Goal: Task Accomplishment & Management: Use online tool/utility

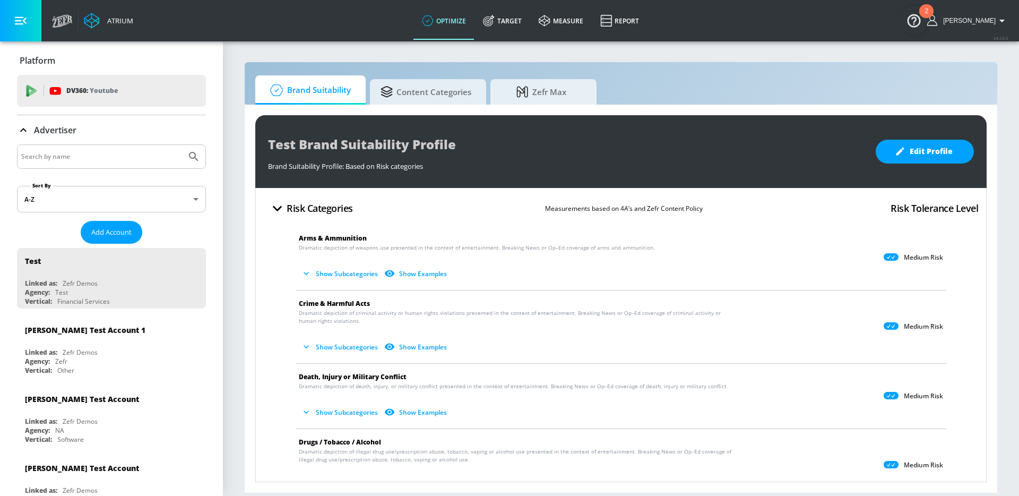
click at [77, 155] on input "Search by name" at bounding box center [101, 157] width 161 height 14
type input "abbvie"
click at [182, 145] on button "Submit Search" at bounding box center [193, 156] width 23 height 23
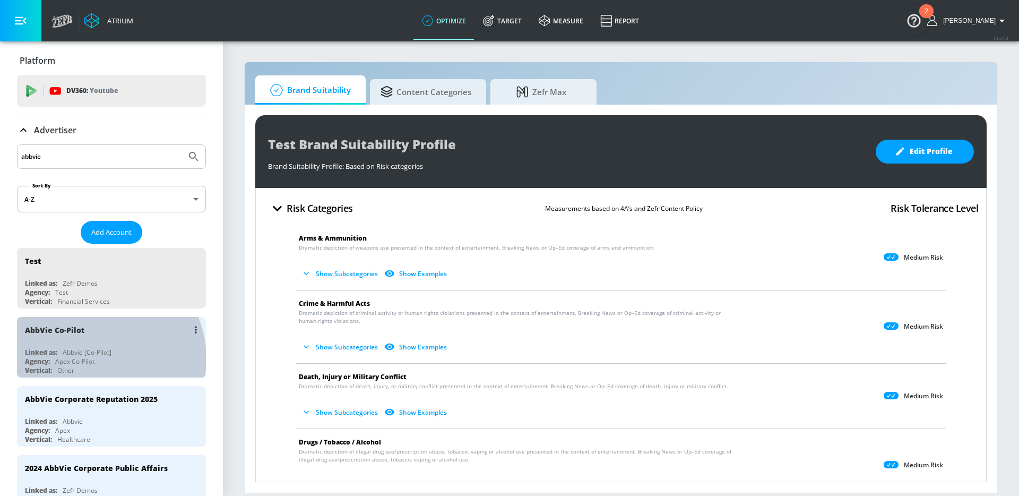
click at [96, 358] on div "Agency: Apex Co-Pilot" at bounding box center [114, 361] width 178 height 9
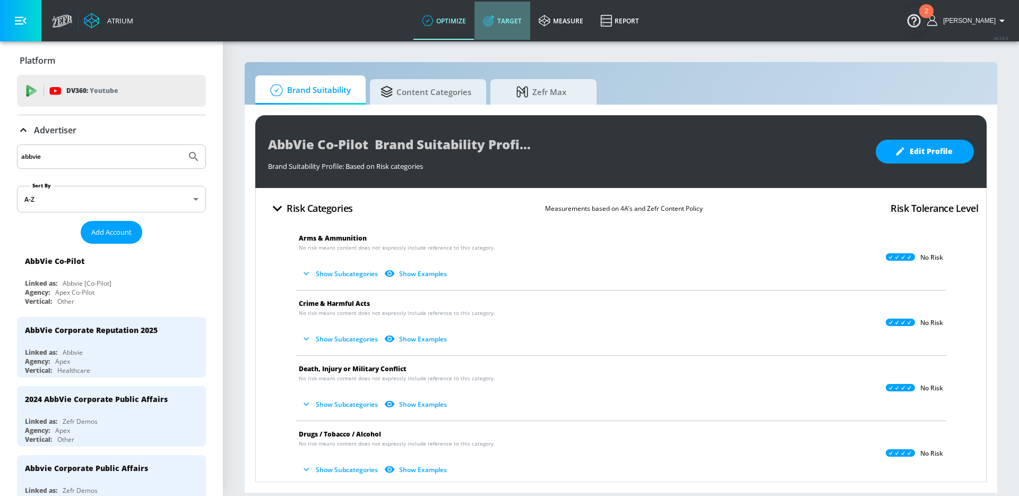
click at [516, 22] on link "Target" at bounding box center [502, 21] width 56 height 38
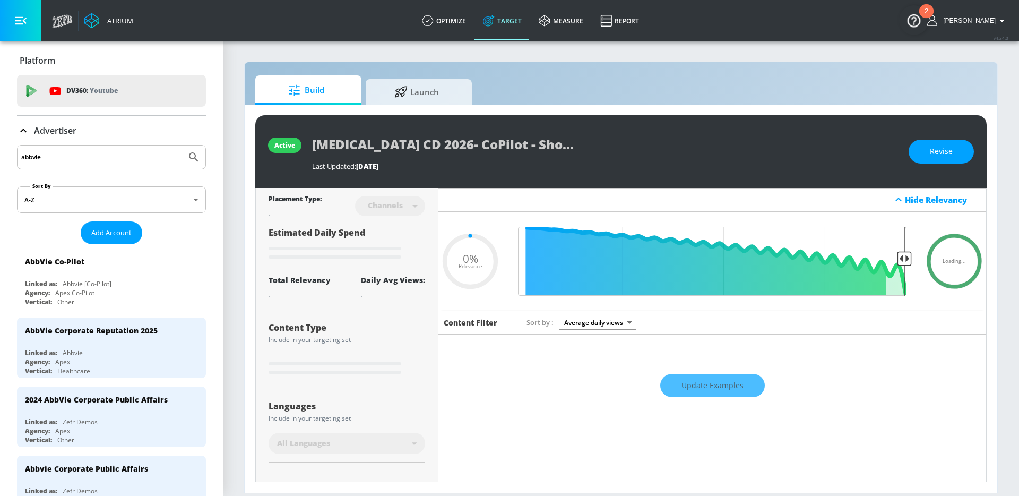
type input "0.05"
click at [422, 98] on span "Launch" at bounding box center [416, 89] width 81 height 25
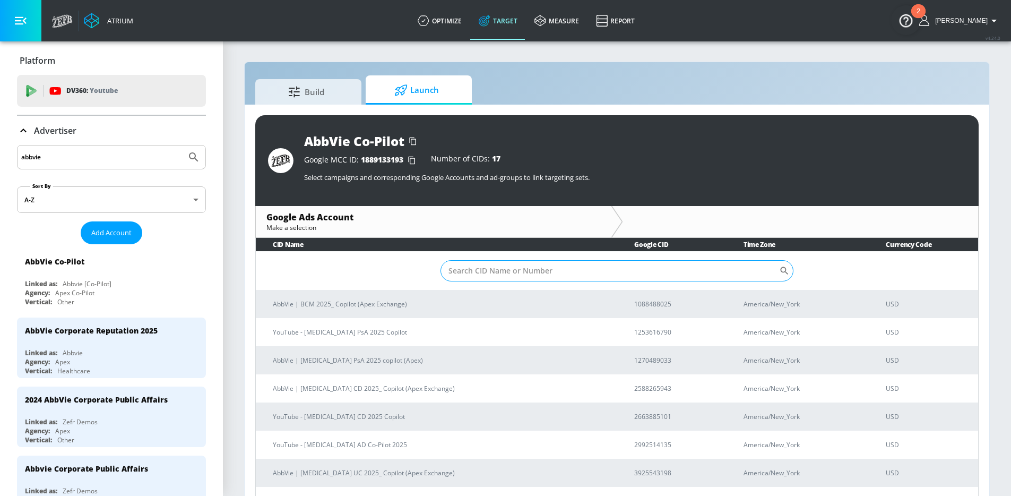
click at [504, 273] on input "Sort By" at bounding box center [609, 270] width 339 height 21
type input "i"
type input "rinvoq"
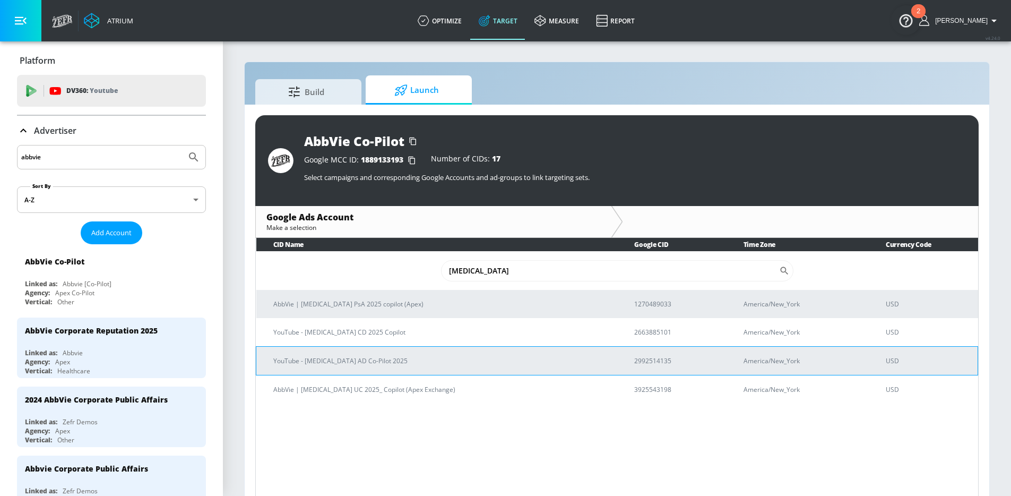
click at [381, 355] on p "YouTube - [MEDICAL_DATA] AD Co-Pilot 2025" at bounding box center [440, 360] width 335 height 11
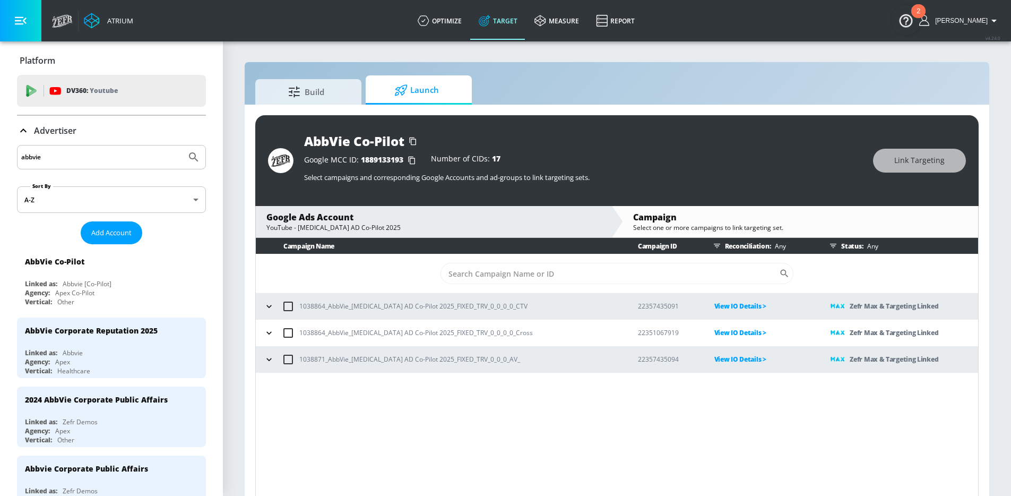
click at [270, 328] on icon "button" at bounding box center [269, 332] width 11 height 11
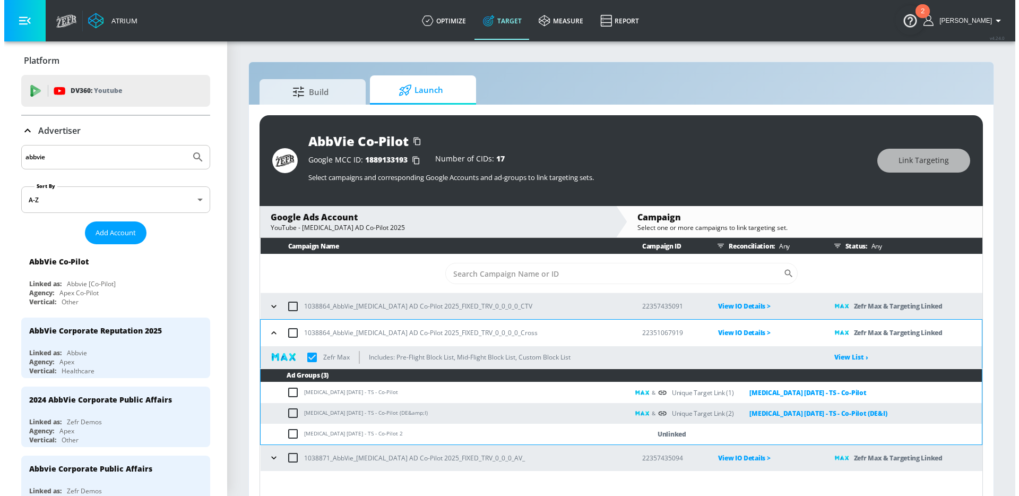
scroll to position [15, 0]
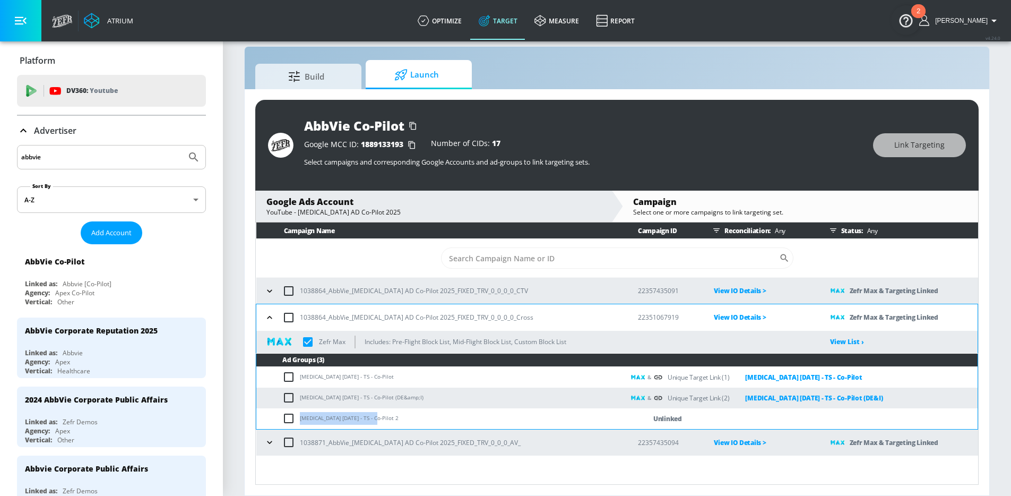
drag, startPoint x: 376, startPoint y: 417, endPoint x: 302, endPoint y: 410, distance: 74.1
click at [302, 410] on td "[MEDICAL_DATA] [DATE] - TS - Co-Pilot 2" at bounding box center [440, 418] width 368 height 21
copy td "[MEDICAL_DATA] [DATE] - TS - Co-Pilot"
click at [285, 417] on input "checkbox" at bounding box center [291, 418] width 18 height 13
checkbox input "true"
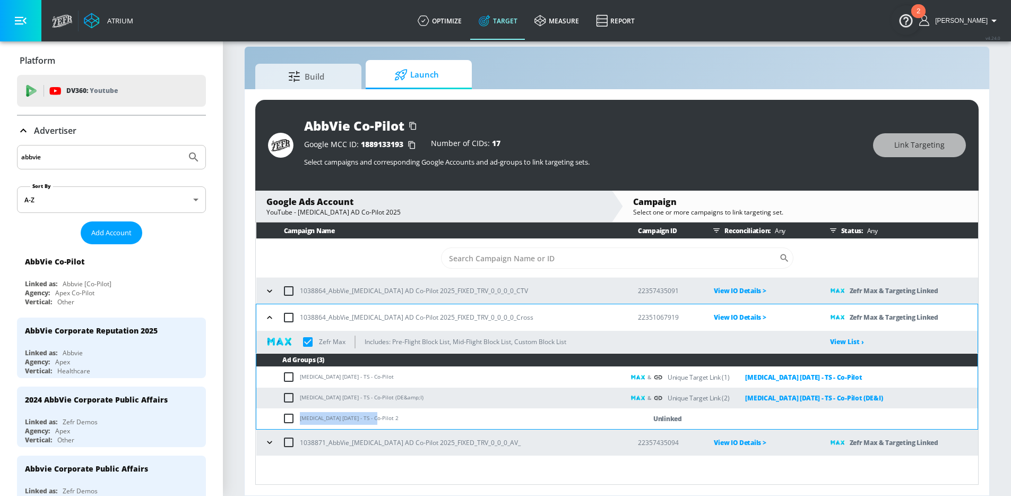
checkbox input "true"
click at [914, 144] on span "Link Targeting" at bounding box center [919, 144] width 50 height 13
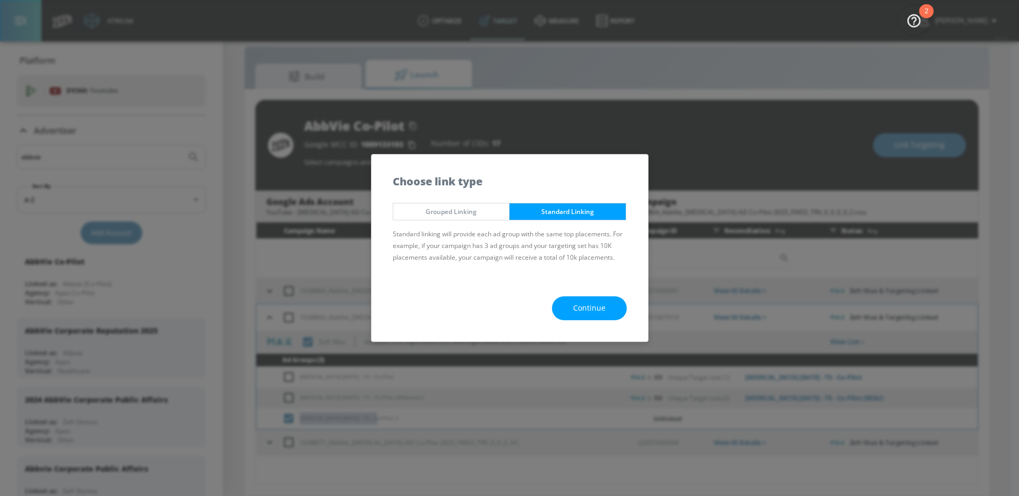
click at [603, 309] on span "Continue" at bounding box center [589, 307] width 32 height 13
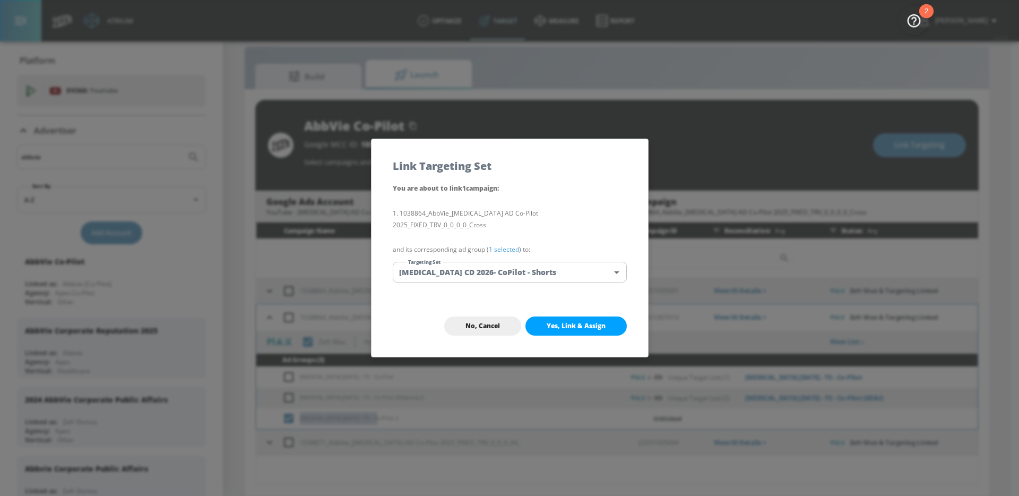
click at [513, 270] on body "Atrium optimize Target measure Report optimize Target measure Report v 4.24.0 W…" at bounding box center [509, 240] width 1019 height 511
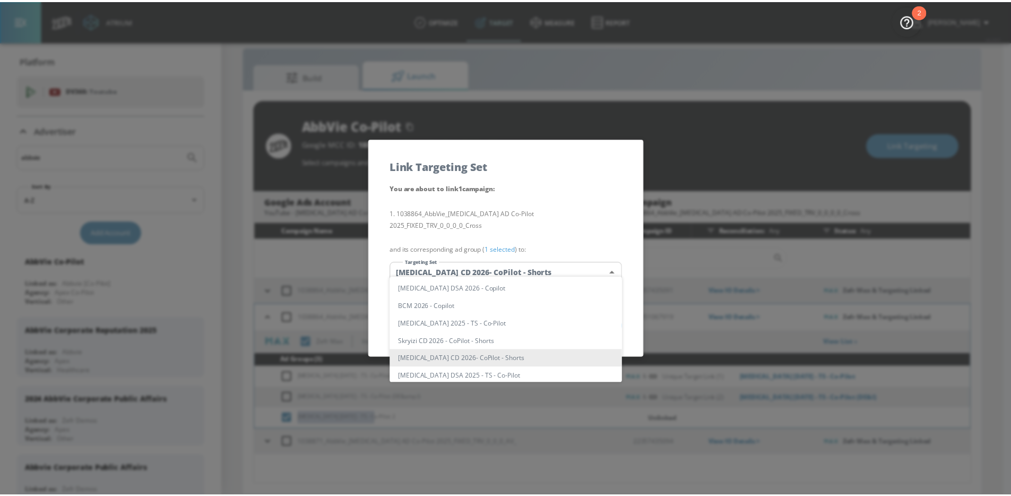
scroll to position [0, 0]
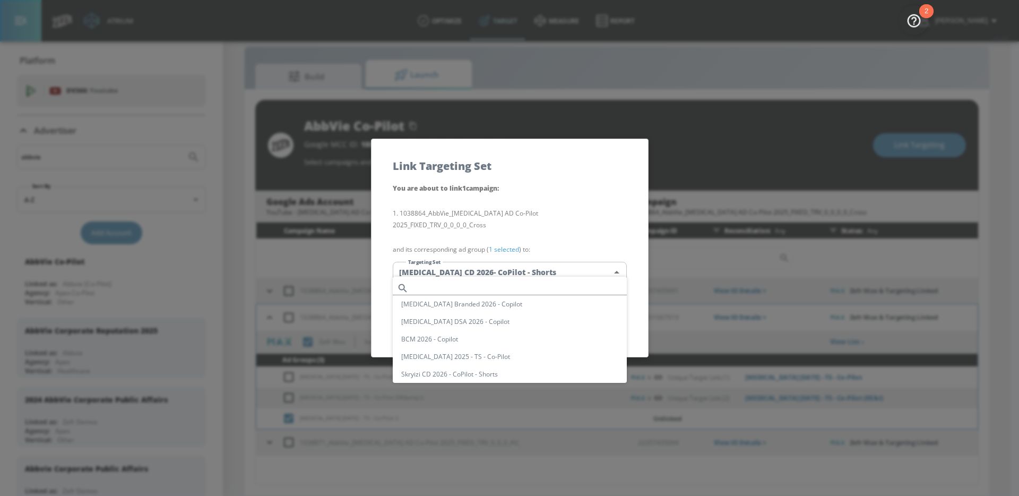
click at [501, 285] on input "text" at bounding box center [520, 288] width 214 height 14
paste input "[MEDICAL_DATA] [DATE] - TS - Co-Pilot"
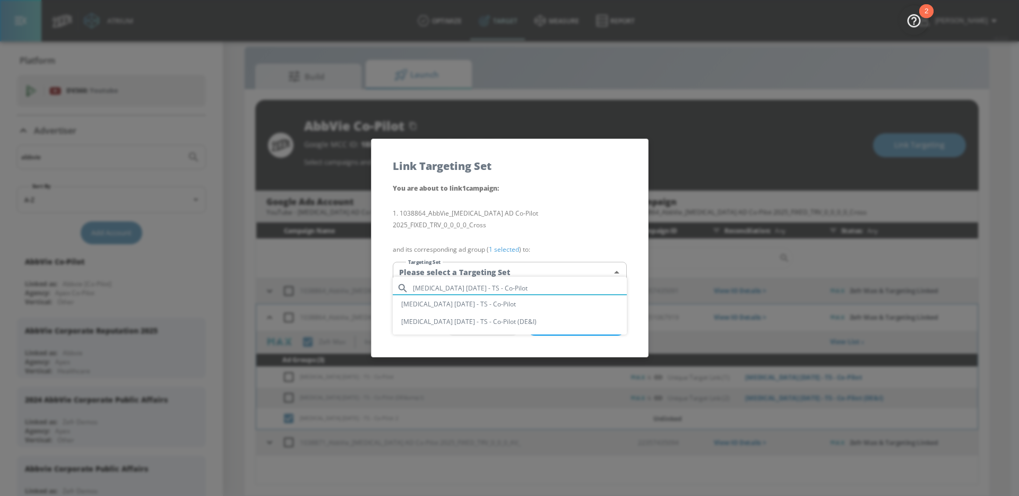
type input "[MEDICAL_DATA] [DATE] - TS - Co-Pilot"
click at [505, 306] on li "[MEDICAL_DATA] [DATE] - TS - Co-Pilot" at bounding box center [510, 304] width 234 height 18
type input "79b08a1e-51db-403e-a397-1a80143bb862"
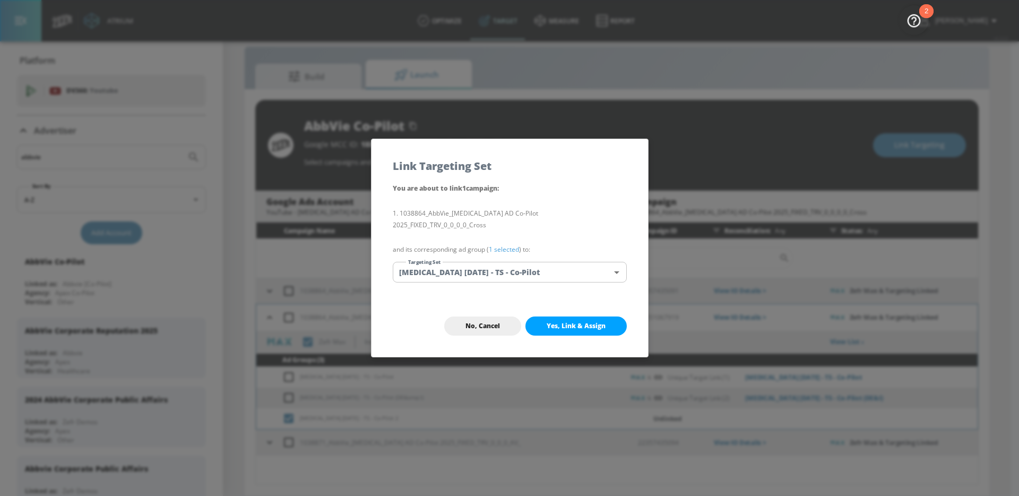
click at [580, 323] on span "Yes, Link & Assign" at bounding box center [576, 326] width 59 height 8
checkbox input "true"
checkbox input "false"
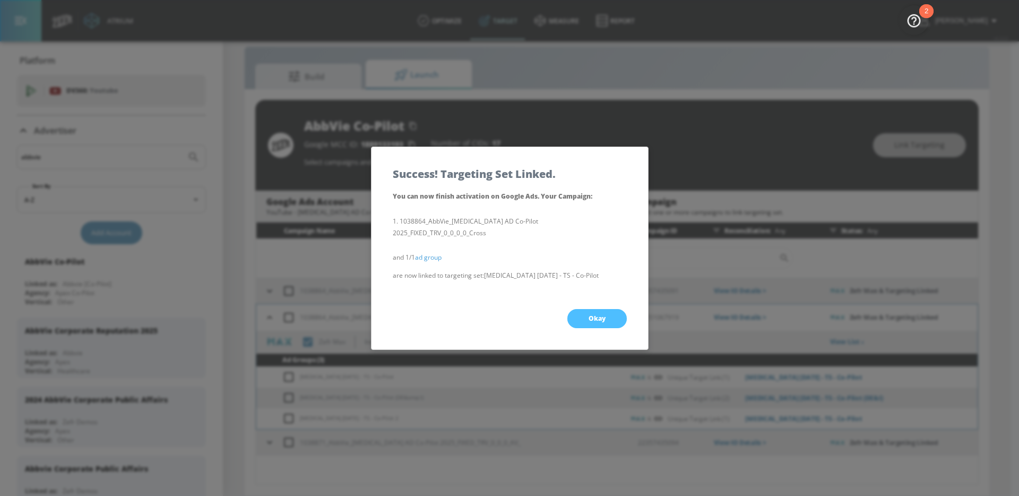
click at [594, 315] on span "Okay" at bounding box center [596, 318] width 17 height 8
checkbox input "true"
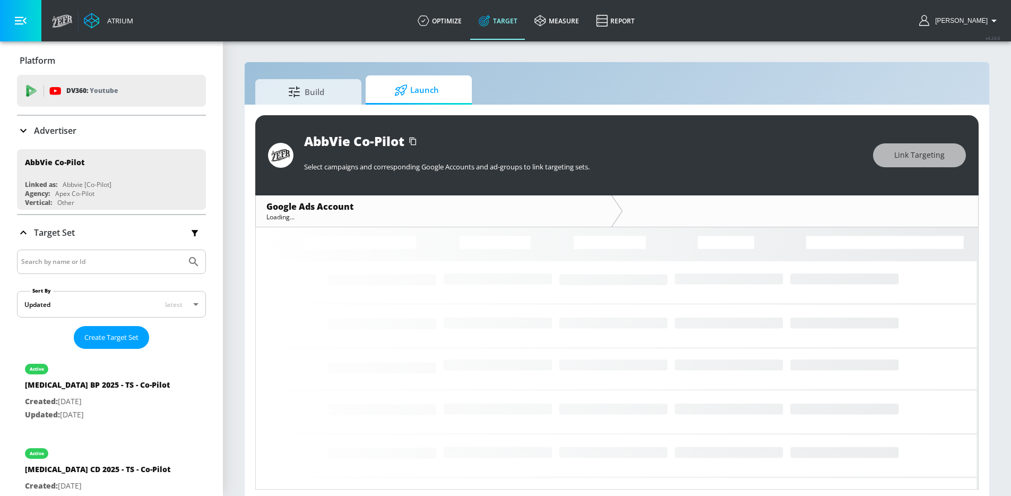
scroll to position [5, 0]
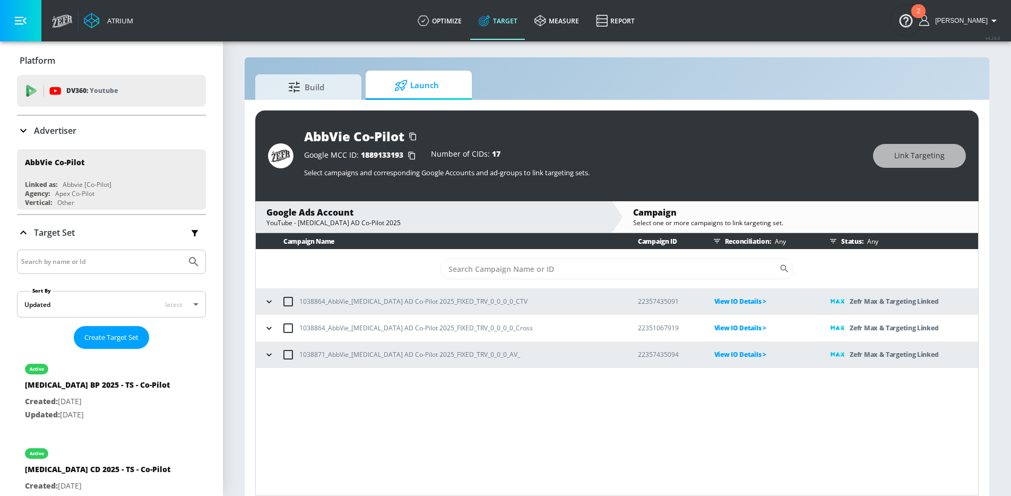
click at [267, 299] on icon "button" at bounding box center [269, 301] width 11 height 11
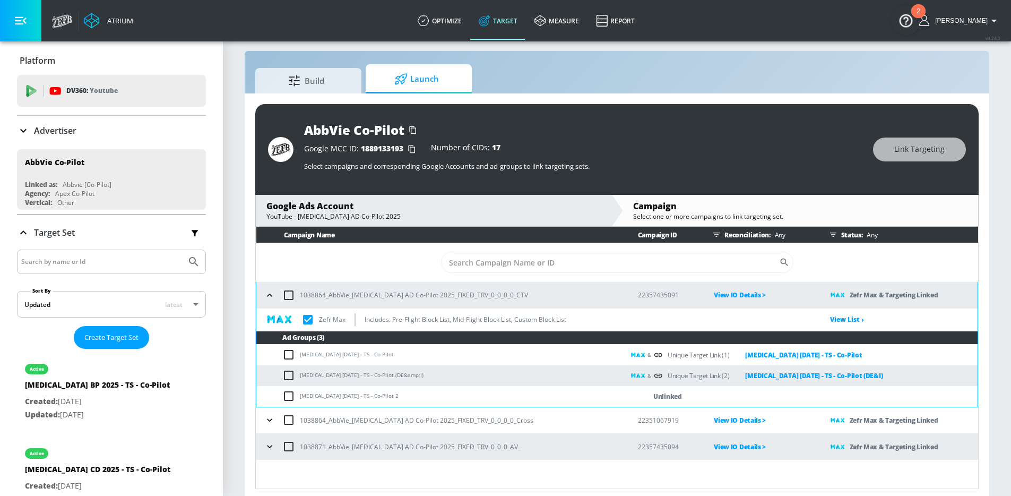
scroll to position [15, 0]
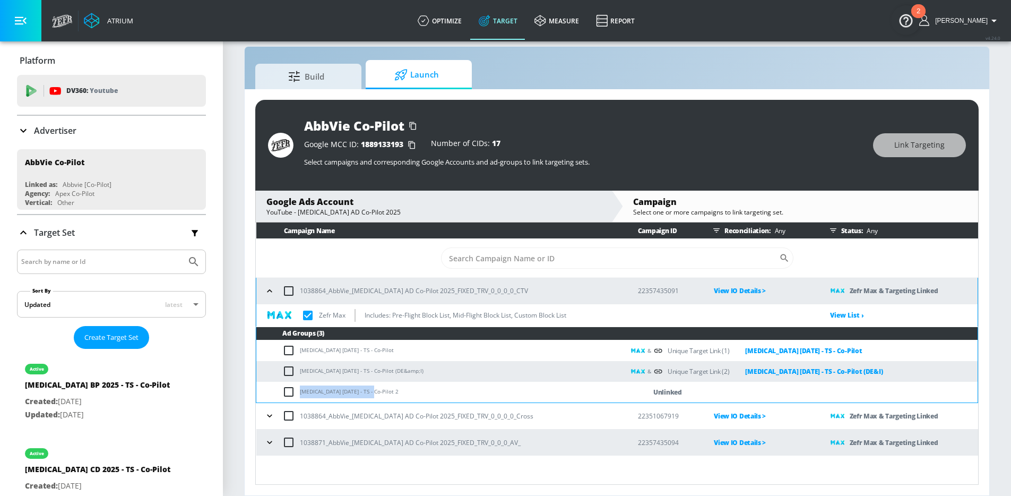
drag, startPoint x: 375, startPoint y: 389, endPoint x: 302, endPoint y: 385, distance: 72.8
click at [302, 385] on td "[MEDICAL_DATA] [DATE] - TS - Co-Pilot 2" at bounding box center [440, 391] width 368 height 21
copy td "[MEDICAL_DATA] [DATE] - TS - Co-Pilo"
click at [290, 388] on input "checkbox" at bounding box center [291, 391] width 18 height 13
checkbox input "true"
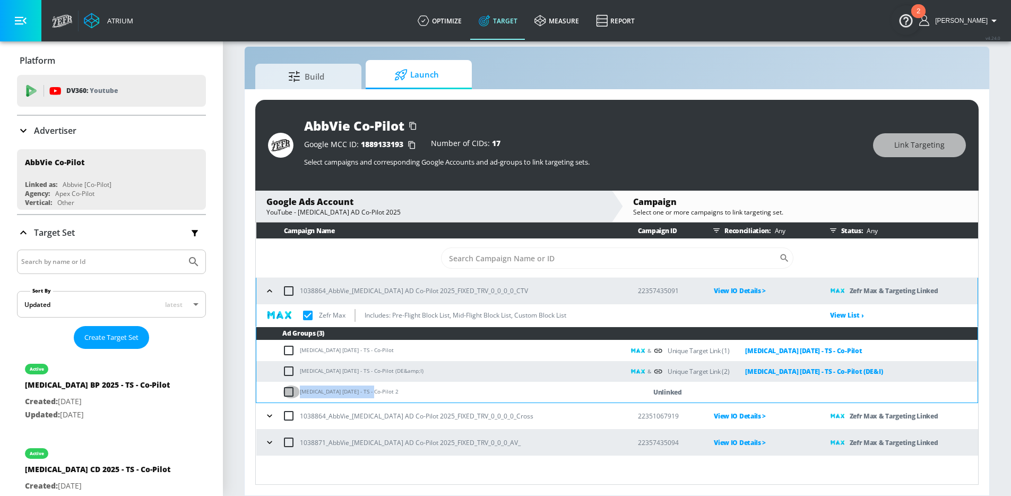
checkbox input "true"
click at [908, 148] on span "Link Targeting" at bounding box center [919, 144] width 50 height 13
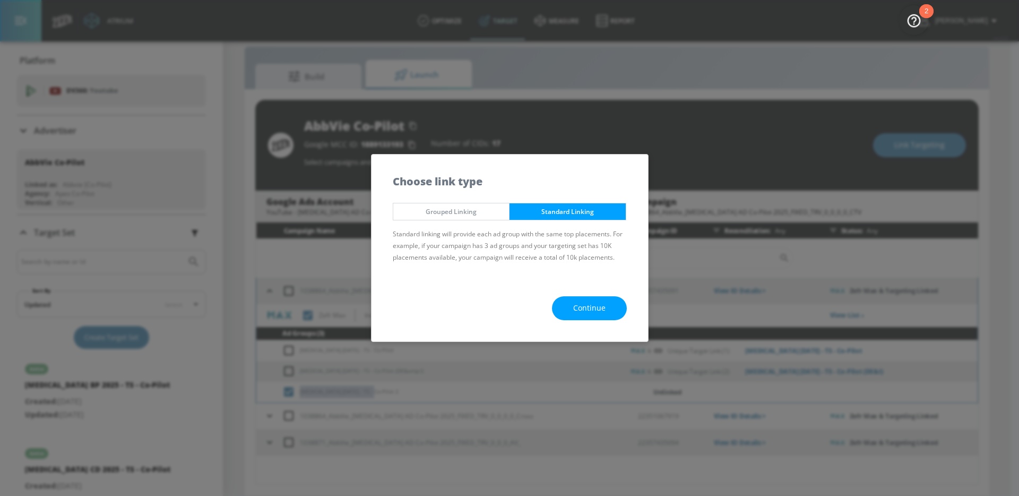
click at [600, 314] on span "Continue" at bounding box center [589, 307] width 32 height 13
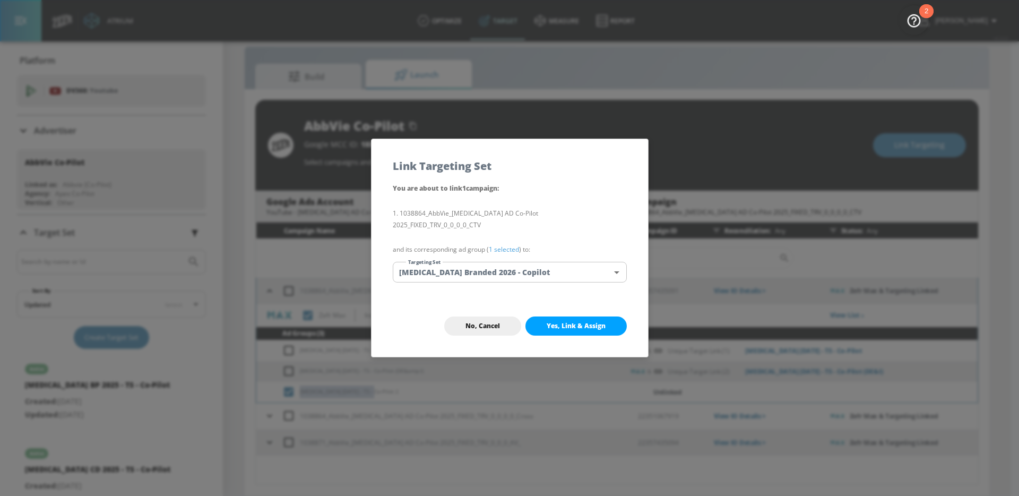
click at [541, 266] on body "Atrium optimize Target measure Report optimize Target measure Report v 4.24.0 […" at bounding box center [509, 240] width 1019 height 511
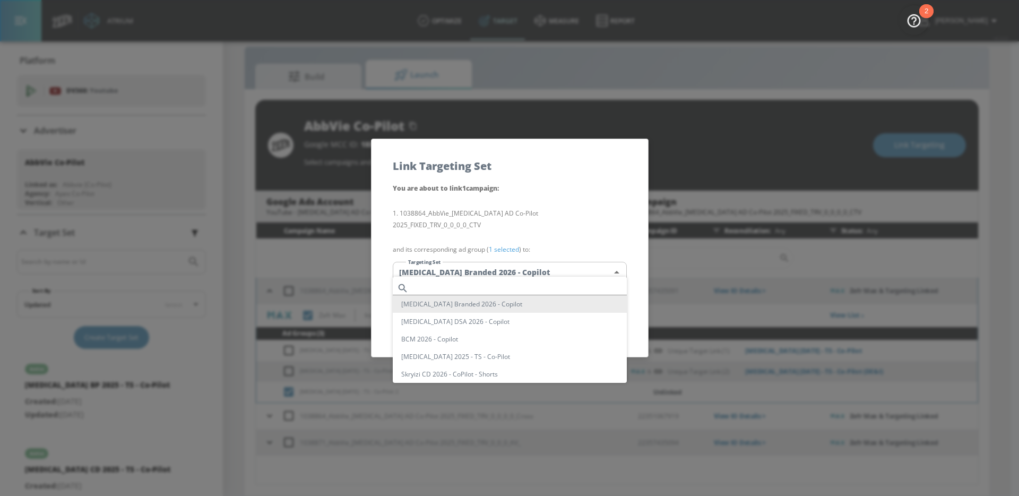
click at [489, 285] on input "text" at bounding box center [520, 288] width 214 height 14
paste input "[MEDICAL_DATA] [DATE] - TS - Co-Pilo"
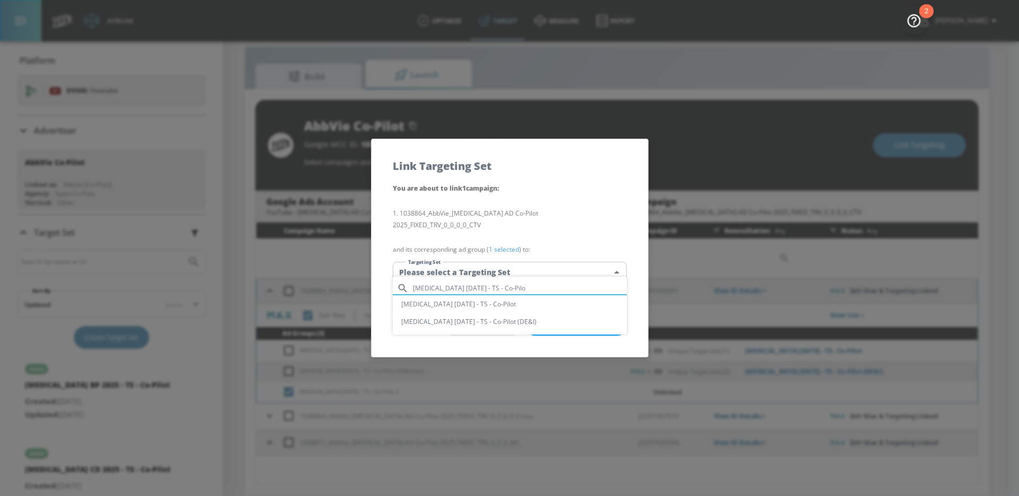
type input "[MEDICAL_DATA] [DATE] - TS - Co-Pilo"
click at [479, 305] on li "[MEDICAL_DATA] [DATE] - TS - Co-Pilot" at bounding box center [510, 304] width 234 height 18
type input "79b08a1e-51db-403e-a397-1a80143bb862"
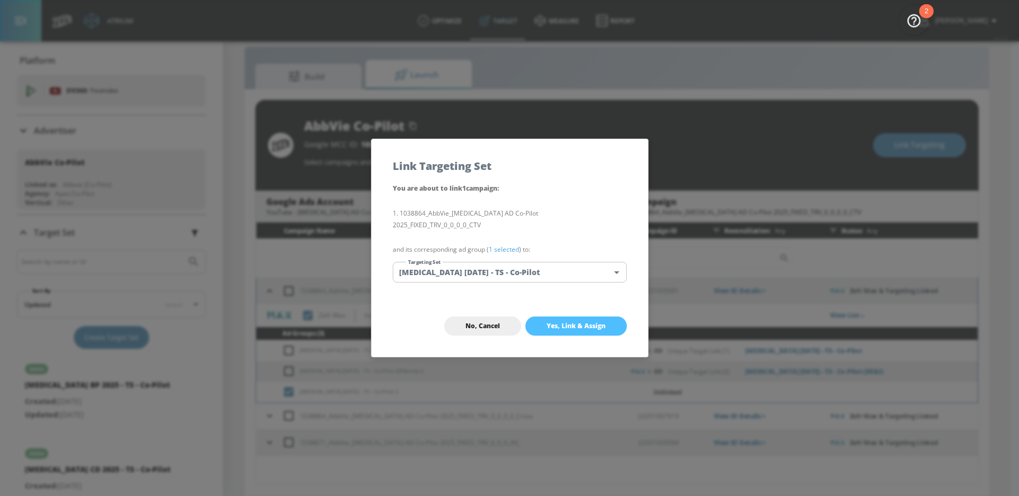
click at [574, 322] on span "Yes, Link & Assign" at bounding box center [576, 326] width 59 height 8
checkbox input "true"
checkbox input "false"
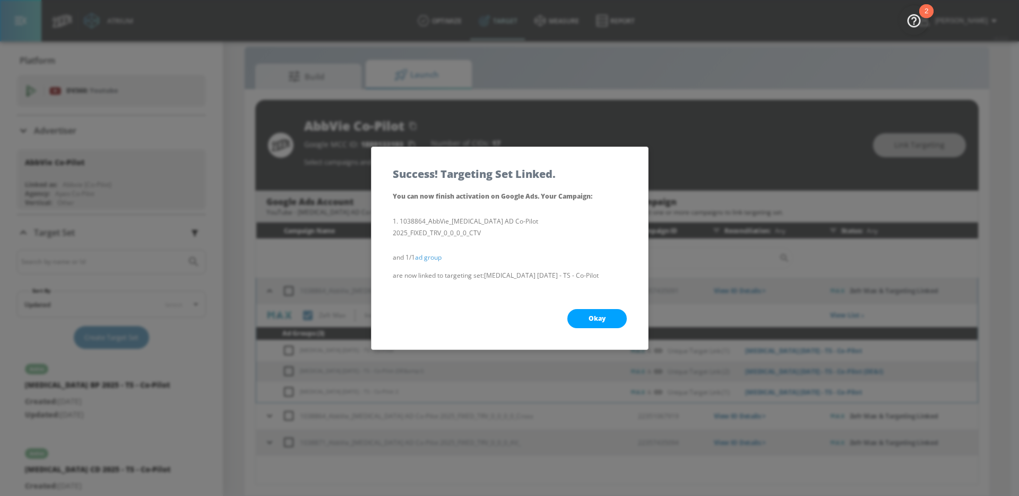
click at [602, 314] on span "Okay" at bounding box center [596, 318] width 17 height 8
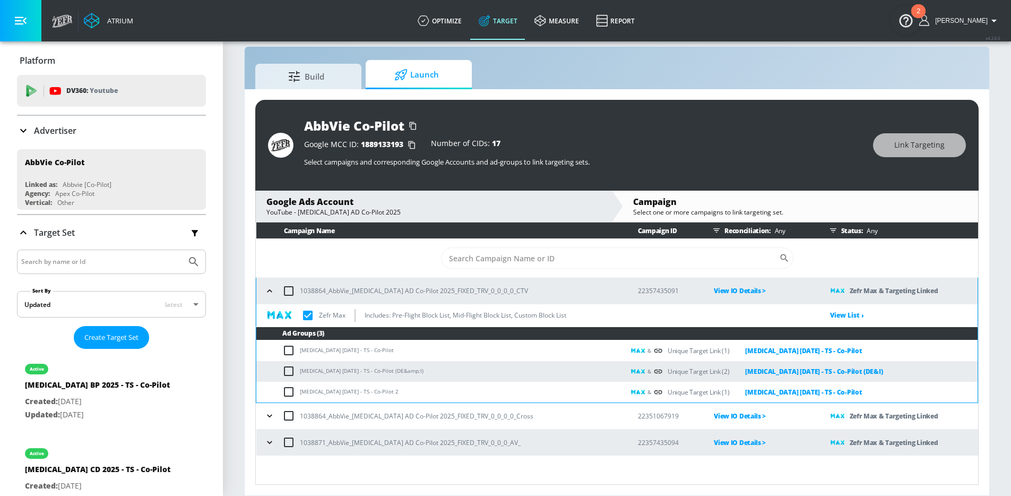
checkbox input "true"
